Goal: Task Accomplishment & Management: Manage account settings

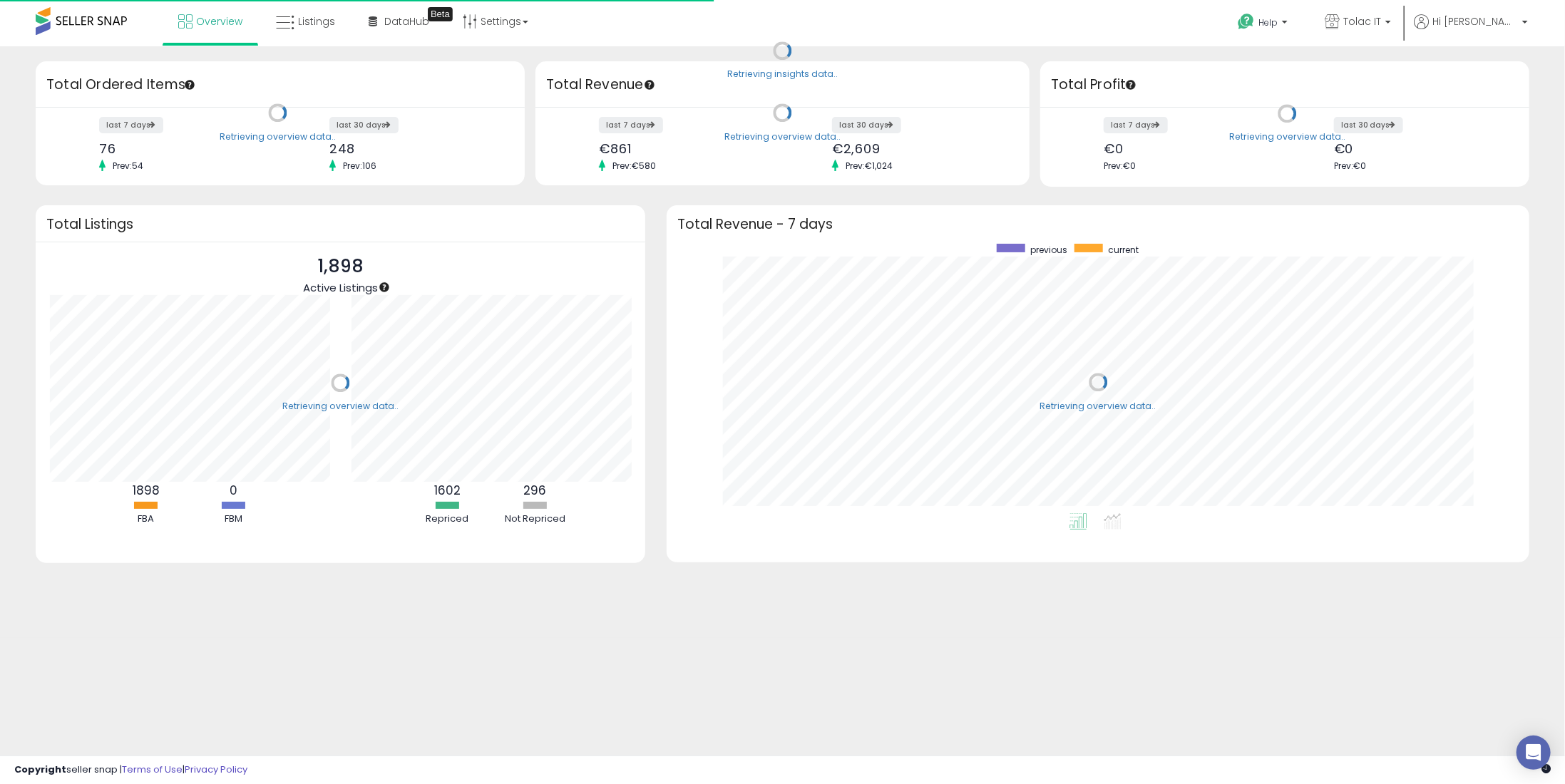
scroll to position [269, 834]
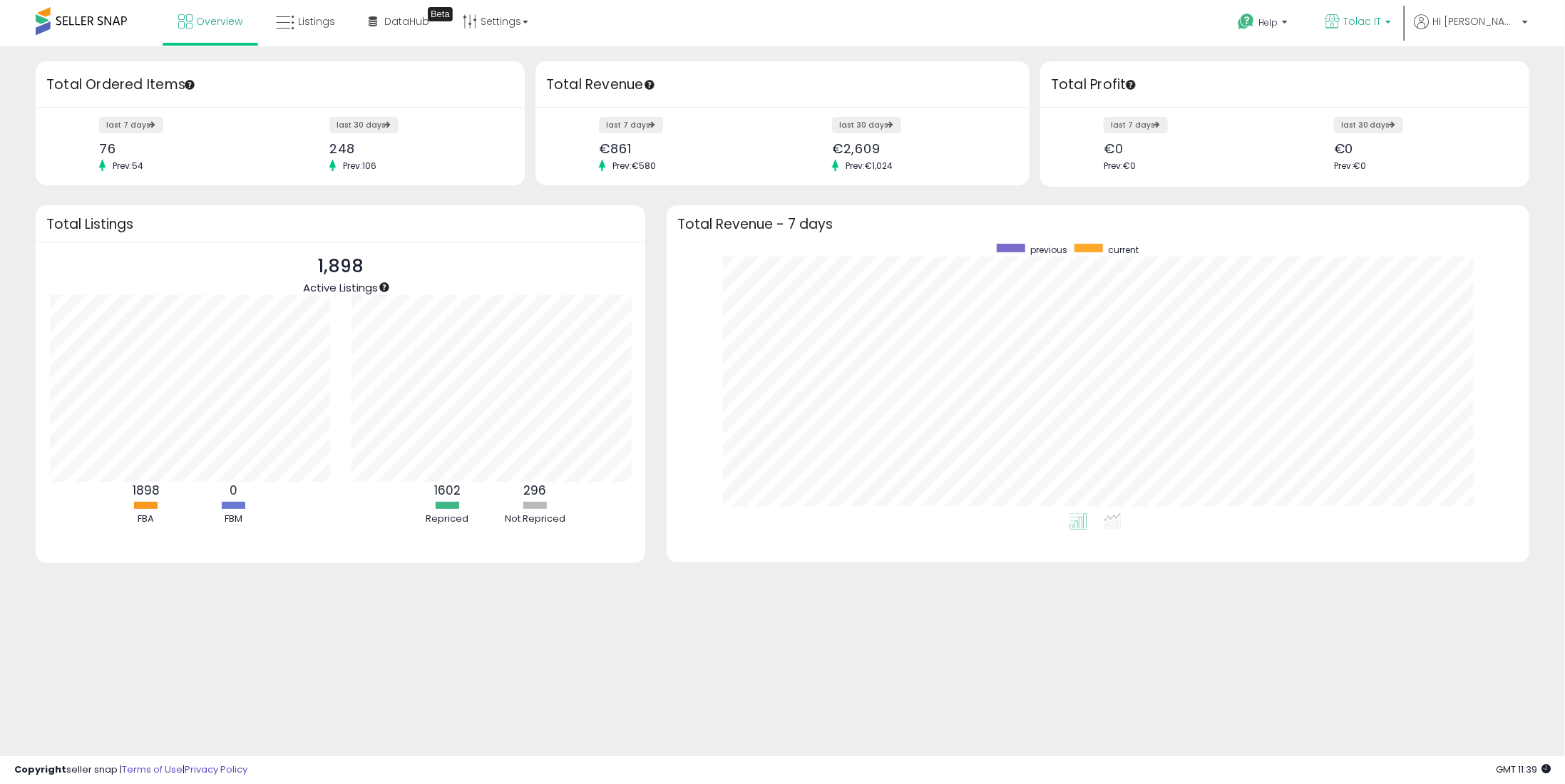
click at [1401, 11] on link "Tolac IT" at bounding box center [1357, 23] width 88 height 46
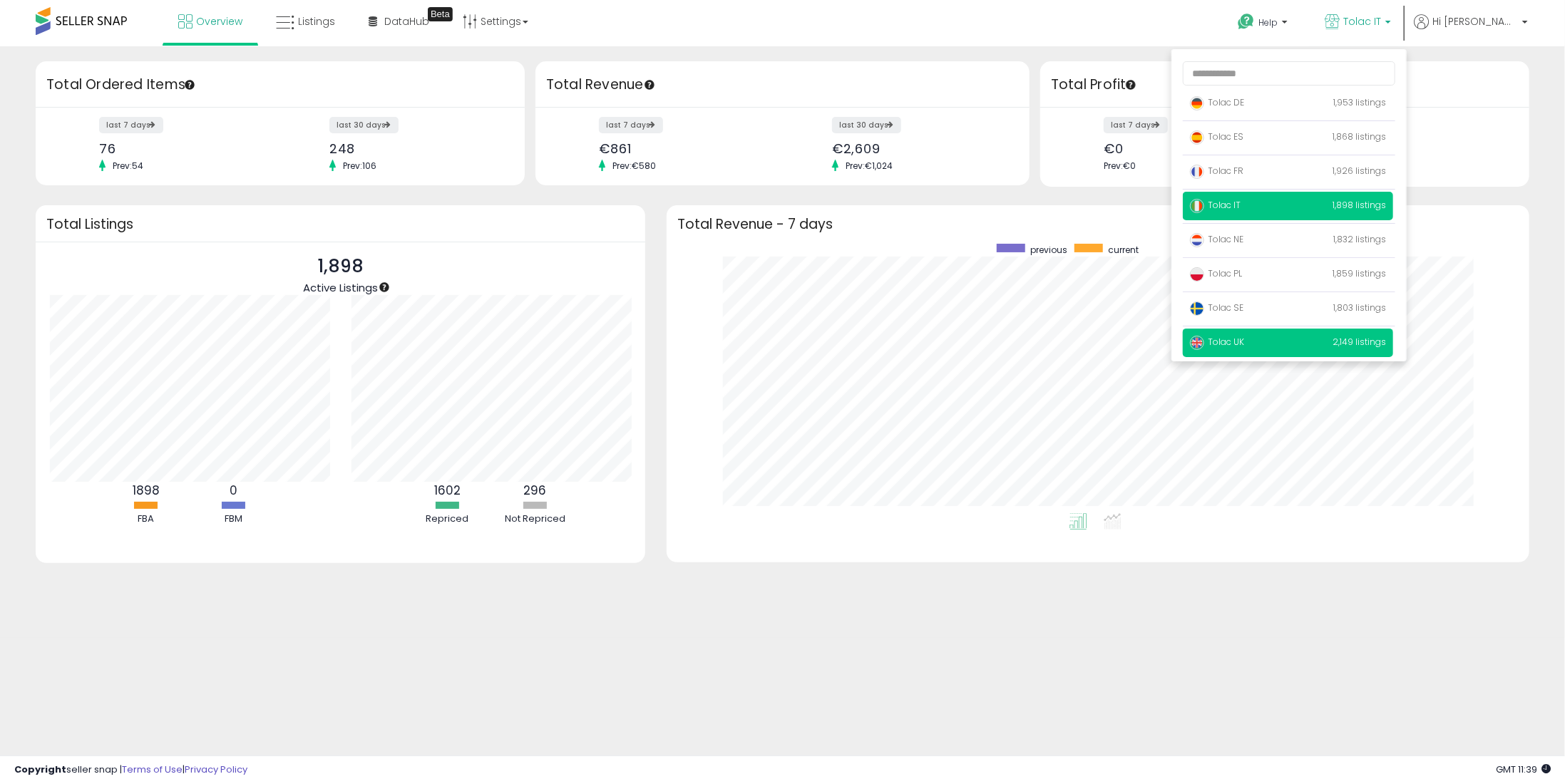
click at [1244, 344] on span "Tolac UK" at bounding box center [1217, 341] width 54 height 13
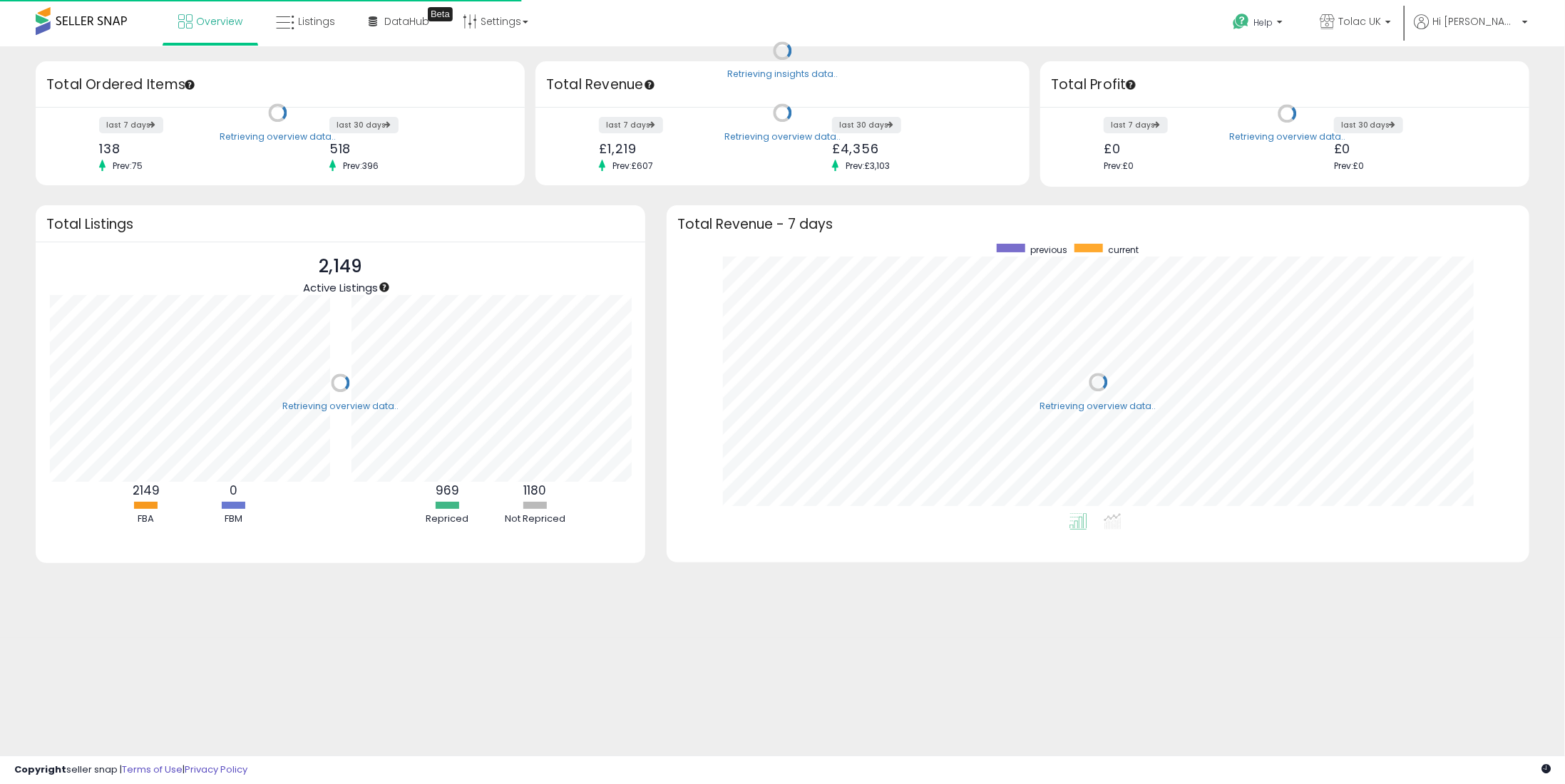
scroll to position [269, 834]
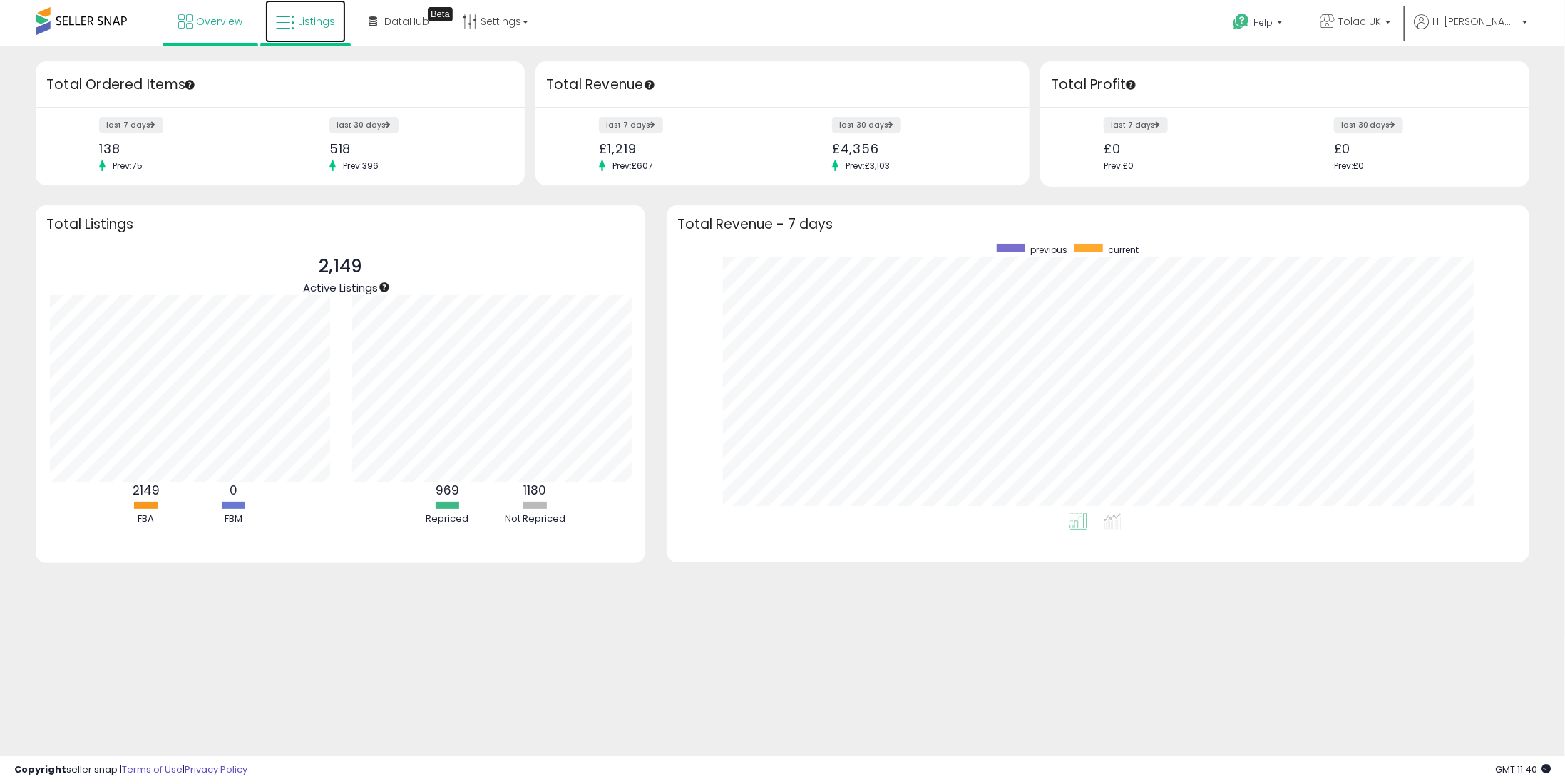
click at [315, 15] on span "Listings" at bounding box center [316, 21] width 37 height 14
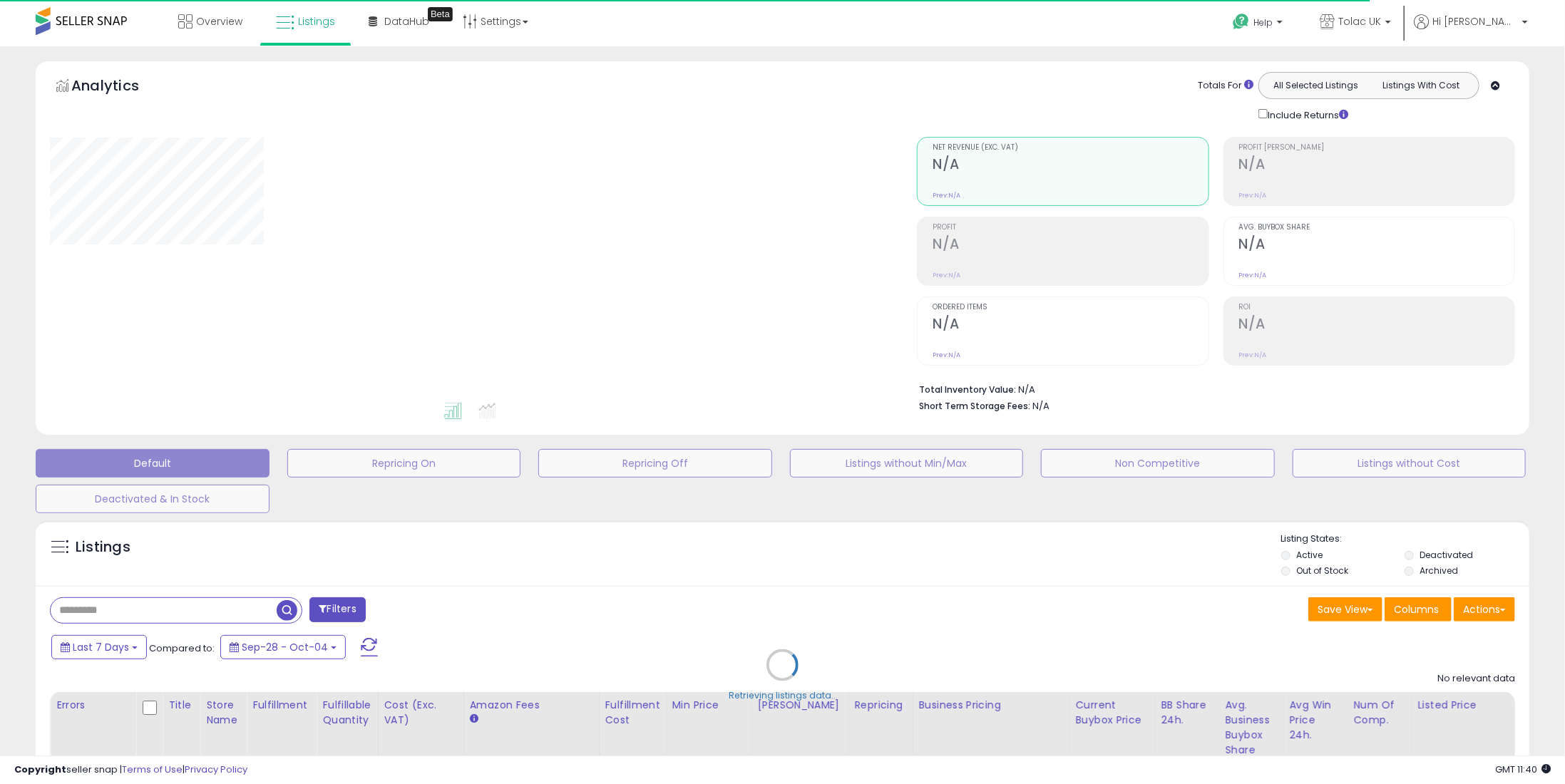
click at [155, 616] on div "Retrieving listings data.." at bounding box center [782, 675] width 1515 height 325
click at [118, 614] on div "Retrieving listings data.." at bounding box center [782, 675] width 1515 height 325
drag, startPoint x: 118, startPoint y: 614, endPoint x: 122, endPoint y: 599, distance: 15.5
click at [118, 614] on div "Retrieving listings data.." at bounding box center [782, 675] width 1515 height 325
click at [122, 599] on div "Retrieving listings data.." at bounding box center [782, 675] width 1515 height 325
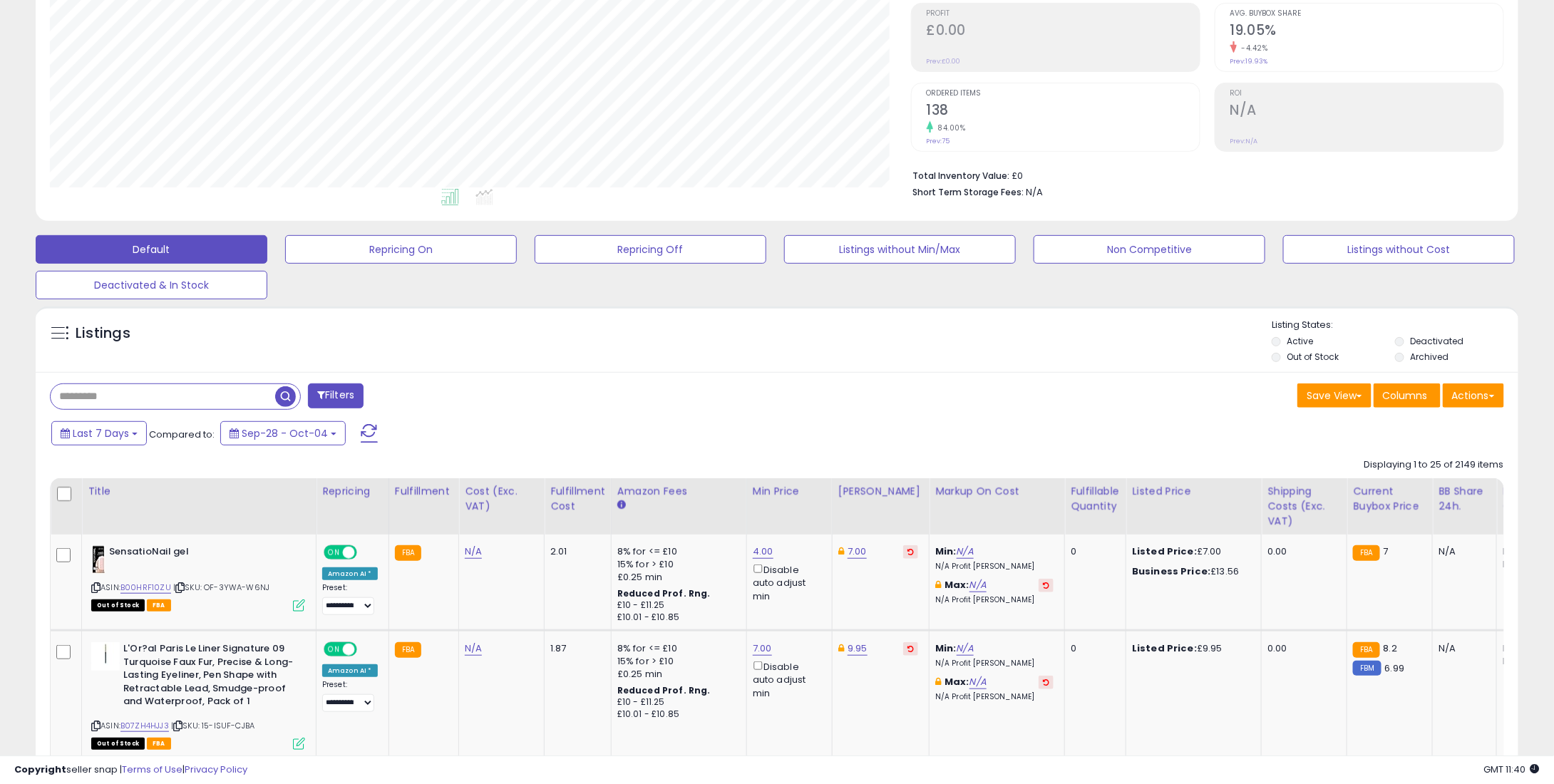
scroll to position [292, 860]
drag, startPoint x: 145, startPoint y: 399, endPoint x: 133, endPoint y: 399, distance: 12.0
click at [136, 399] on input "text" at bounding box center [163, 397] width 224 height 25
paste input "**********"
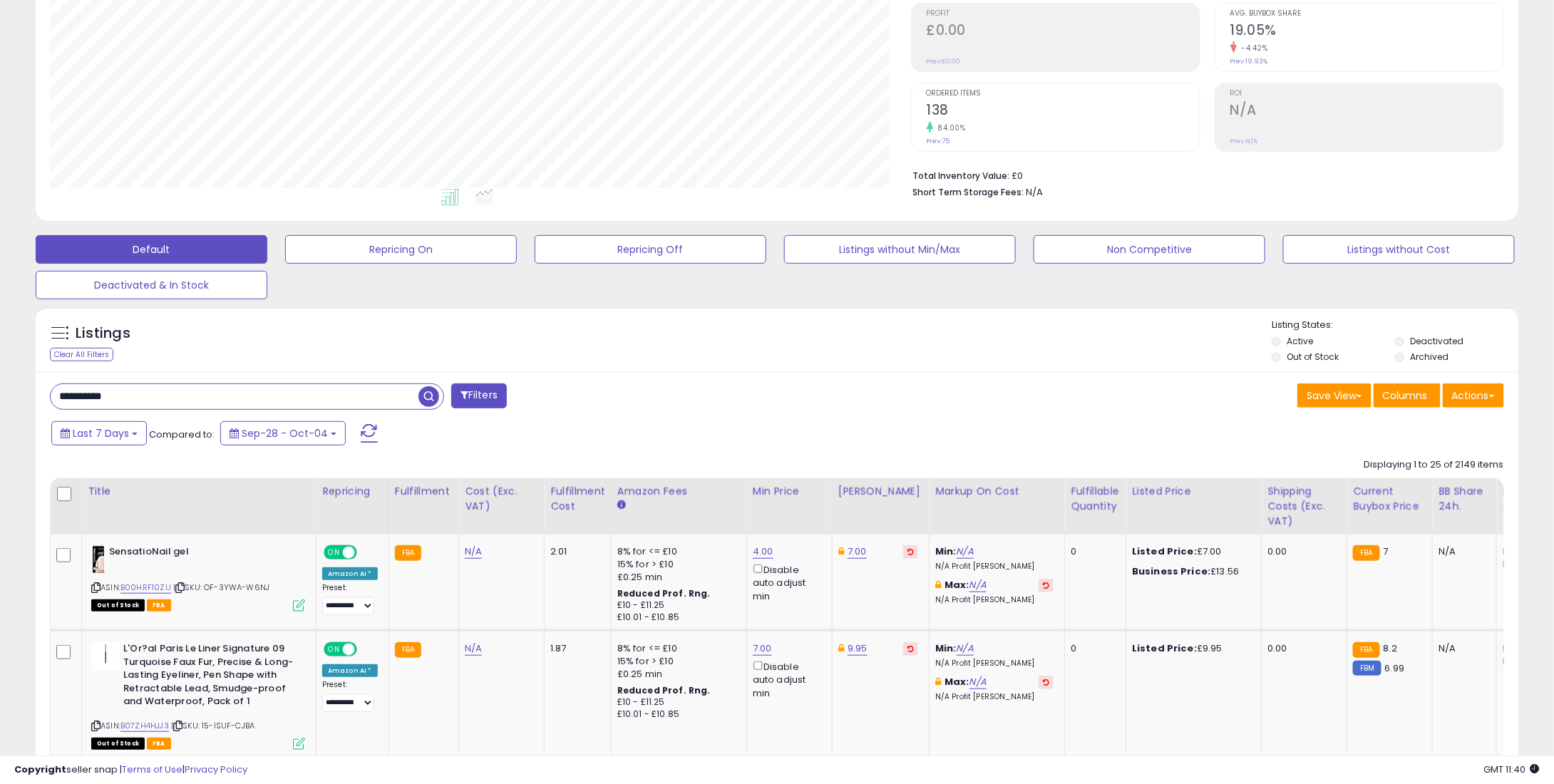
type input "**********"
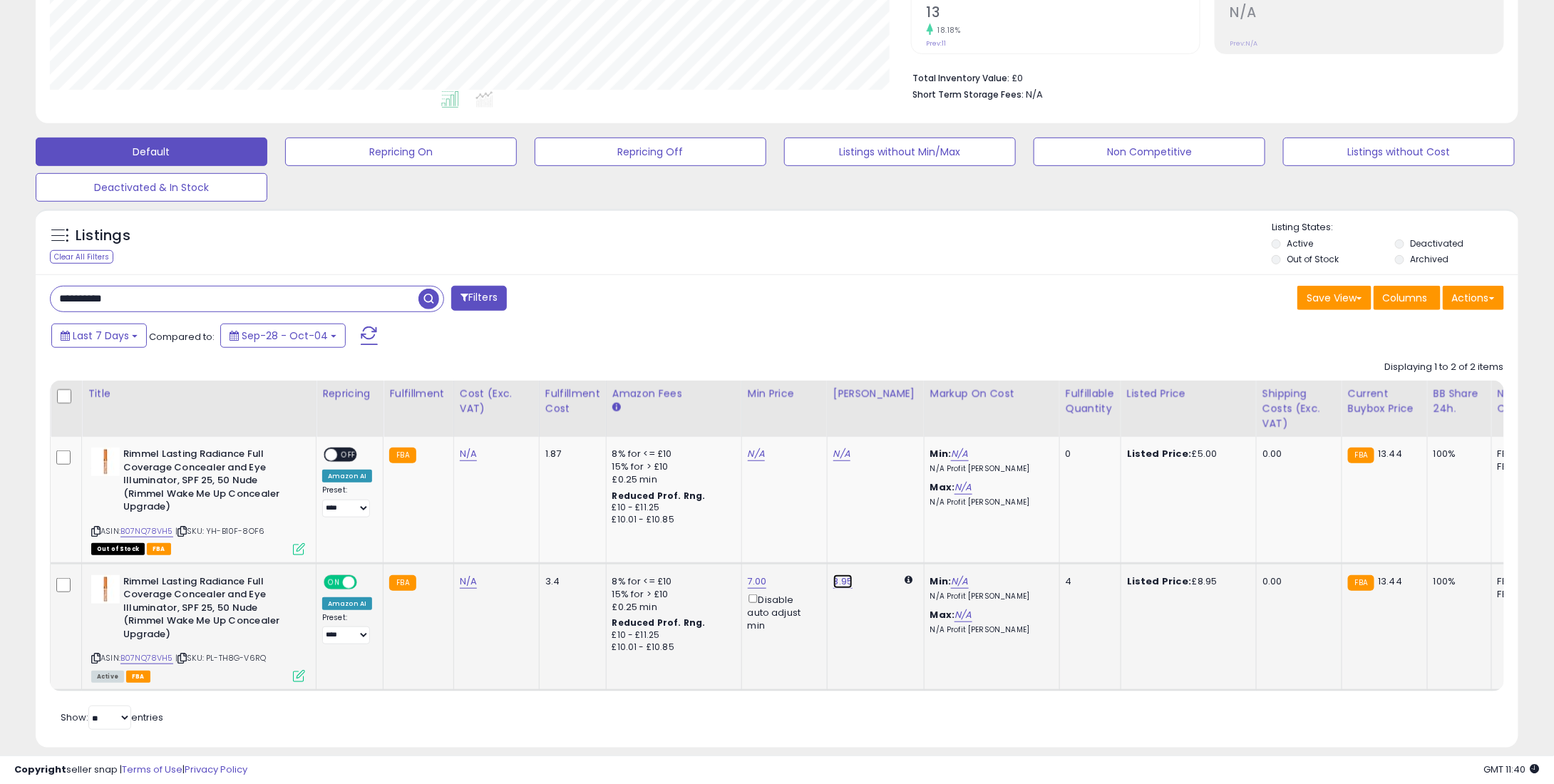
click at [837, 577] on link "8.95" at bounding box center [843, 581] width 20 height 14
drag, startPoint x: 782, startPoint y: 534, endPoint x: 731, endPoint y: 529, distance: 51.2
click at [731, 529] on div "**** This will override store markup" at bounding box center [827, 541] width 205 height 52
type input "**"
click at [895, 543] on div at bounding box center [892, 535] width 53 height 25
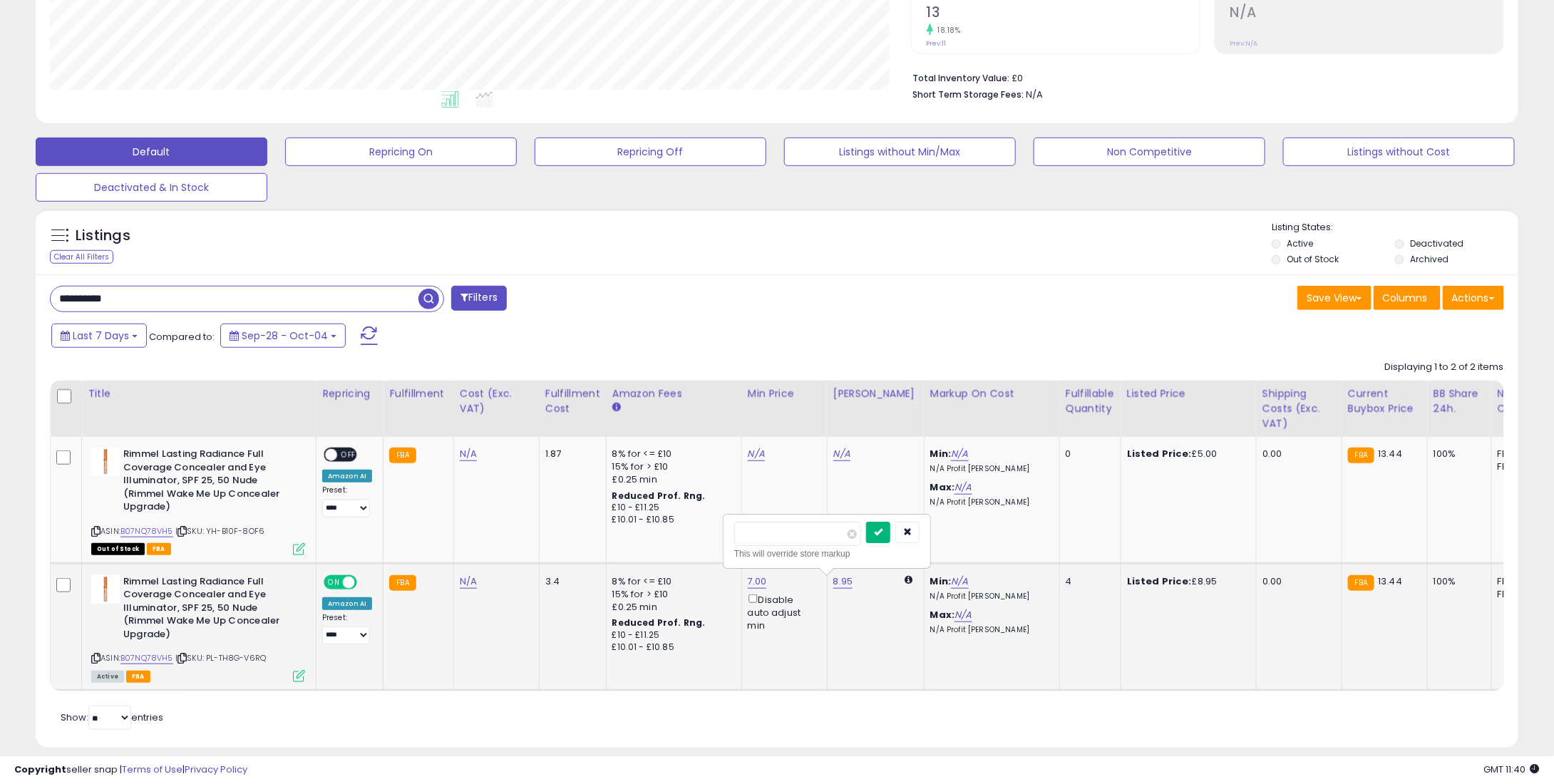
click at [882, 527] on icon "submit" at bounding box center [878, 531] width 9 height 9
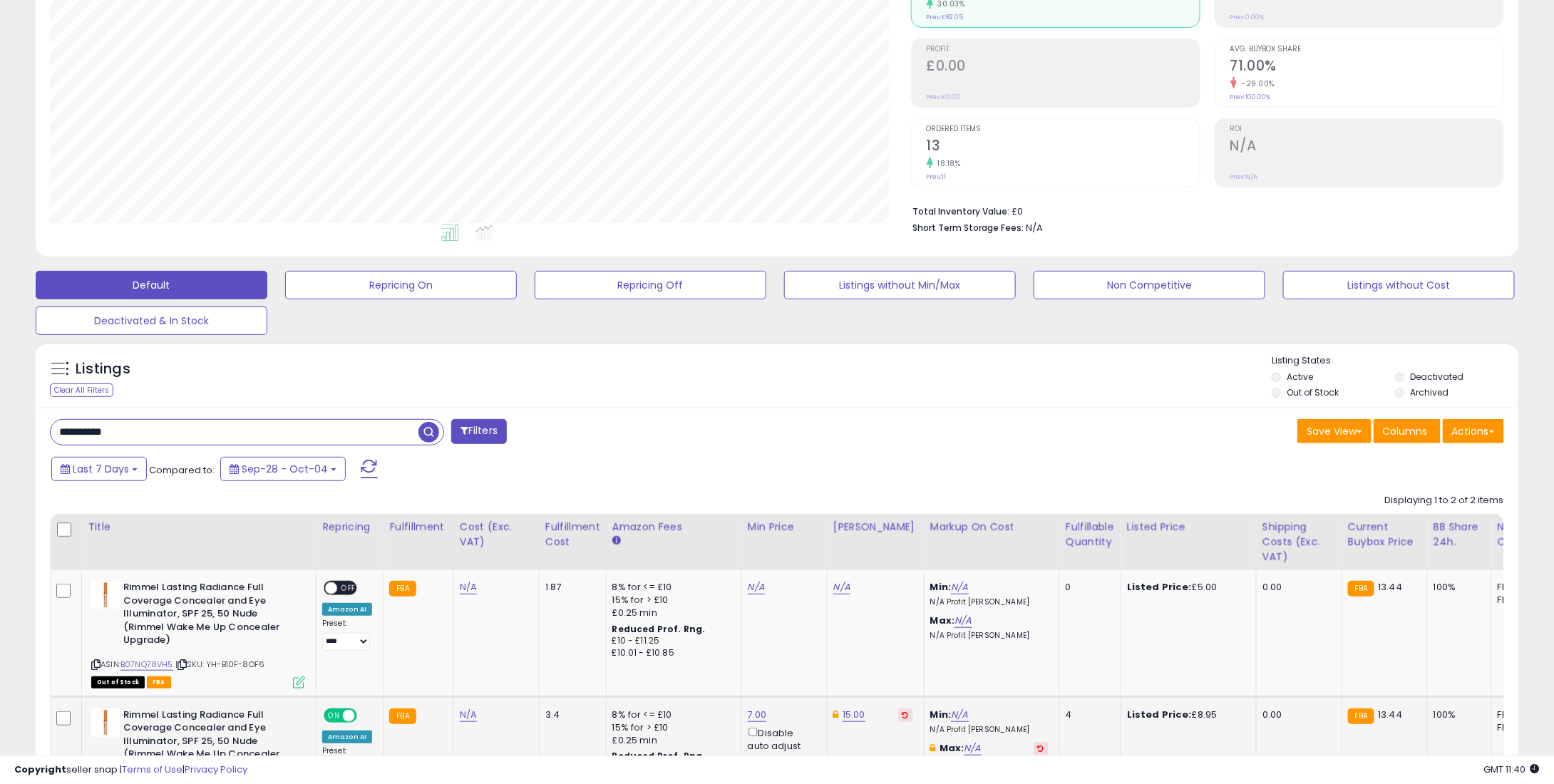
scroll to position [0, 0]
